Goal: Task Accomplishment & Management: Manage account settings

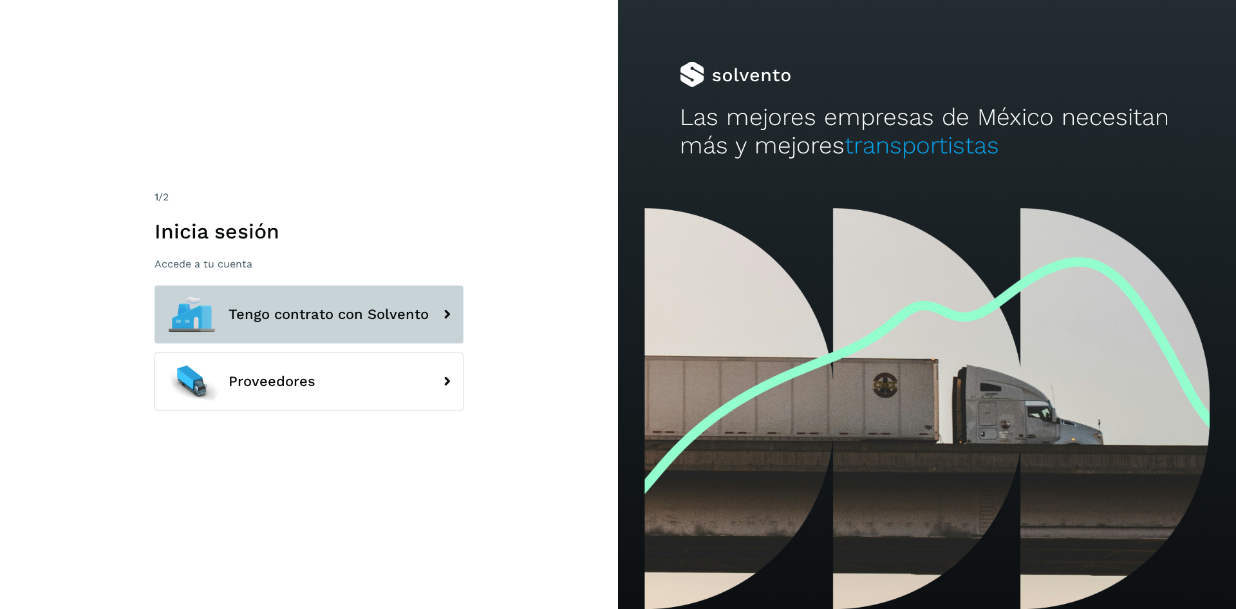
click at [314, 307] on span "Tengo contrato con Solvento" at bounding box center [329, 314] width 200 height 15
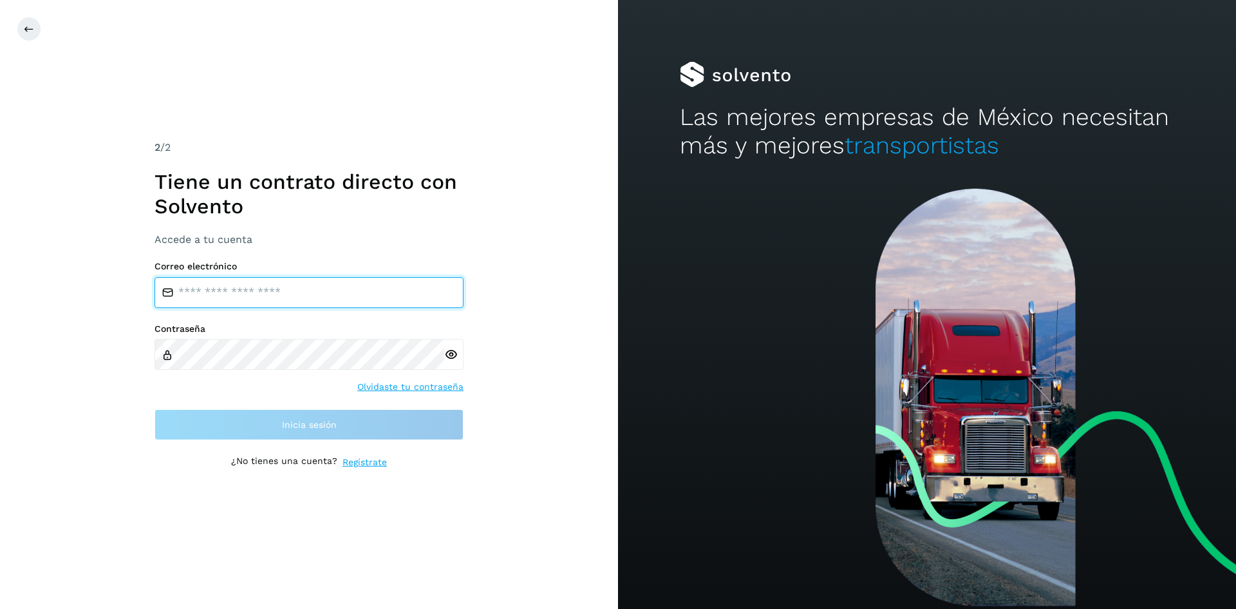
click at [222, 285] on input "email" at bounding box center [309, 292] width 309 height 31
type input "**********"
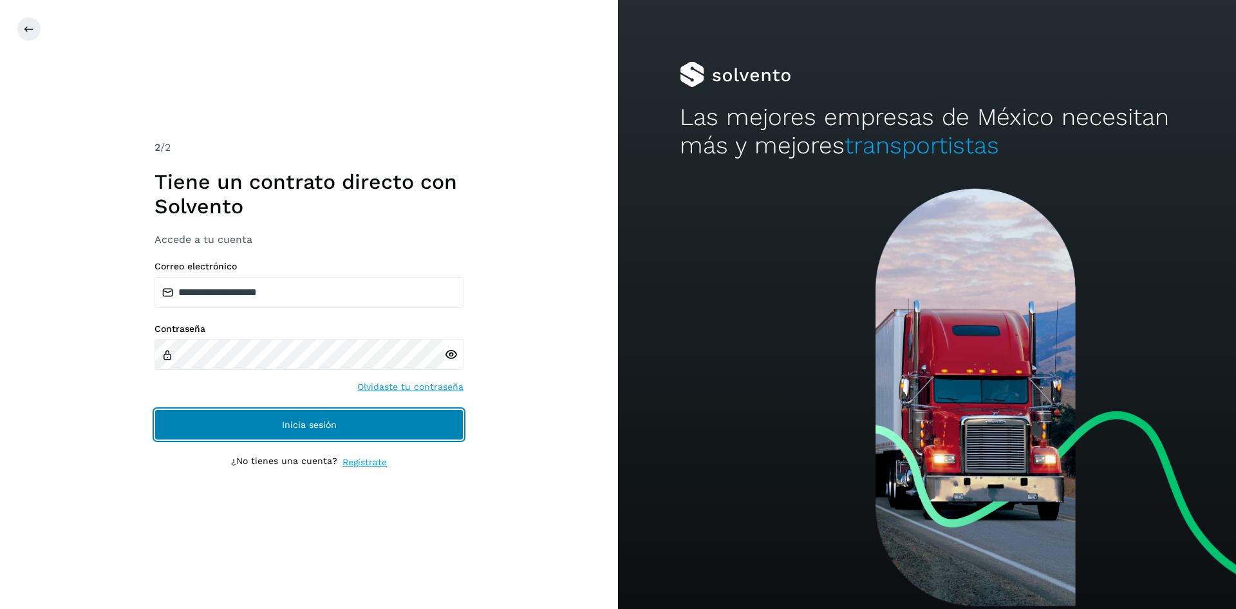
click at [243, 422] on button "Inicia sesión" at bounding box center [309, 424] width 309 height 31
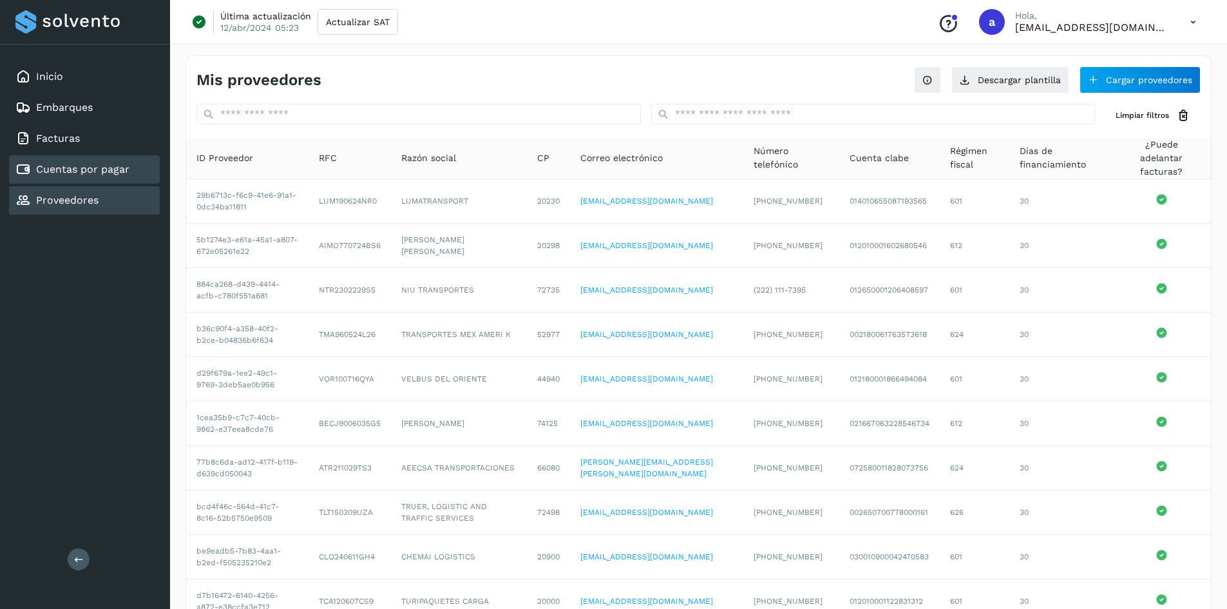
click at [68, 166] on link "Cuentas por pagar" at bounding box center [82, 169] width 93 height 12
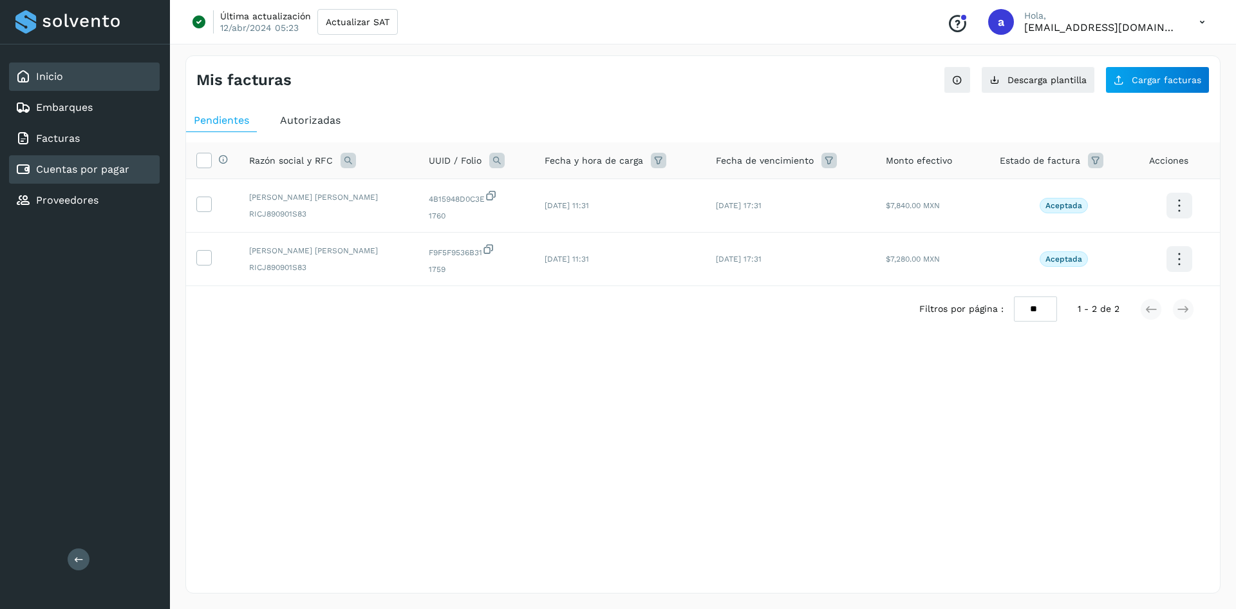
click at [48, 69] on div "Inicio" at bounding box center [39, 76] width 48 height 15
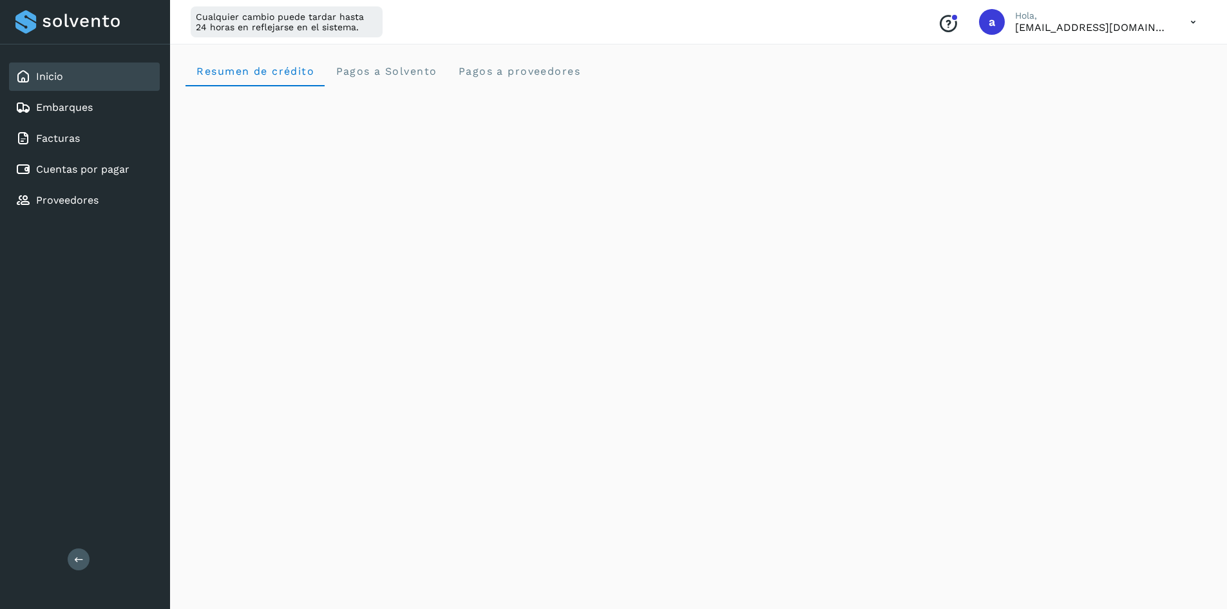
click at [788, 70] on div "Resumen de crédito Pagos a Solvento Pagos a proveedores" at bounding box center [698, 70] width 1026 height 31
